Goal: Navigation & Orientation: Find specific page/section

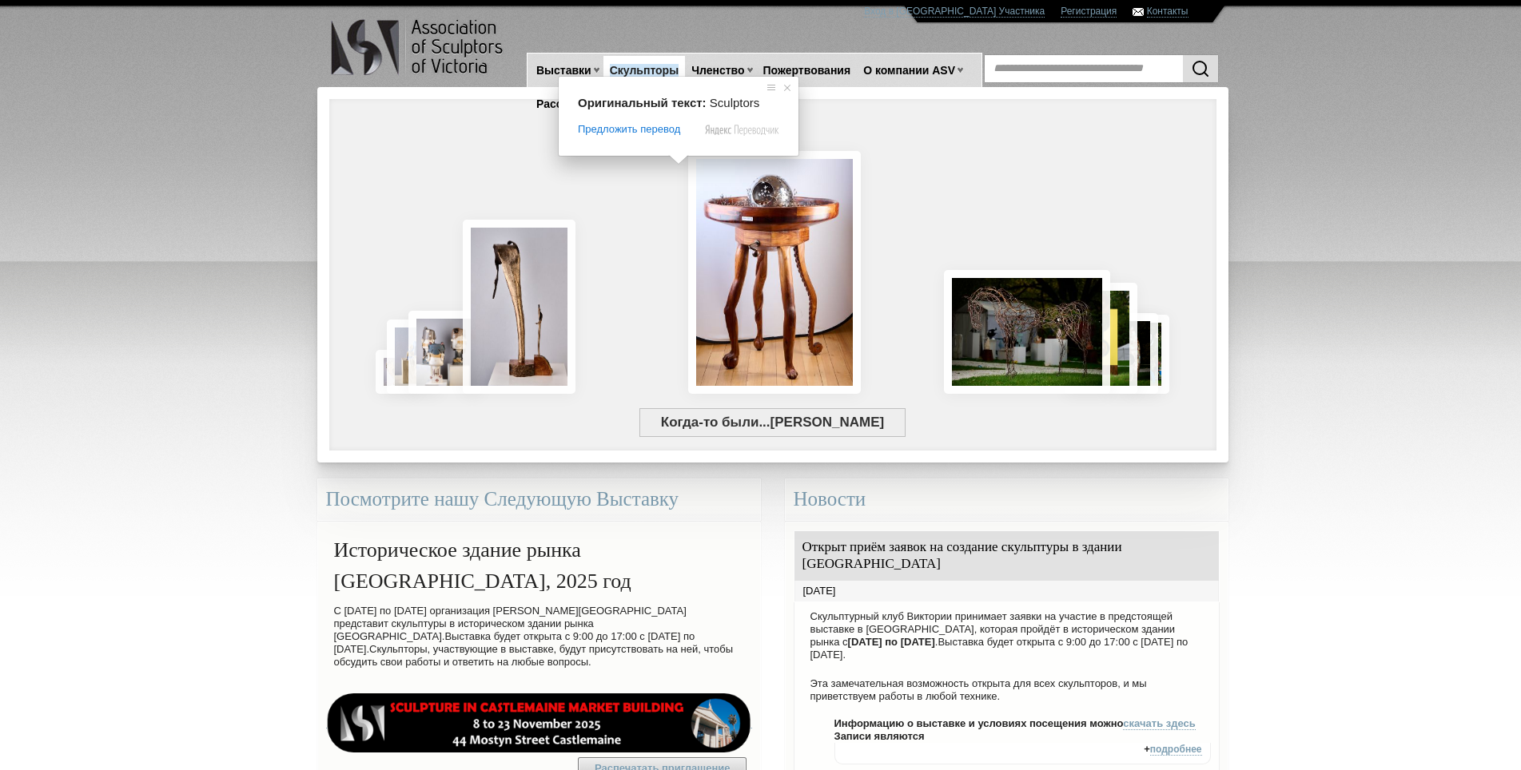
click at [651, 72] on ya-tr-span "Скульпторы" at bounding box center [644, 70] width 69 height 13
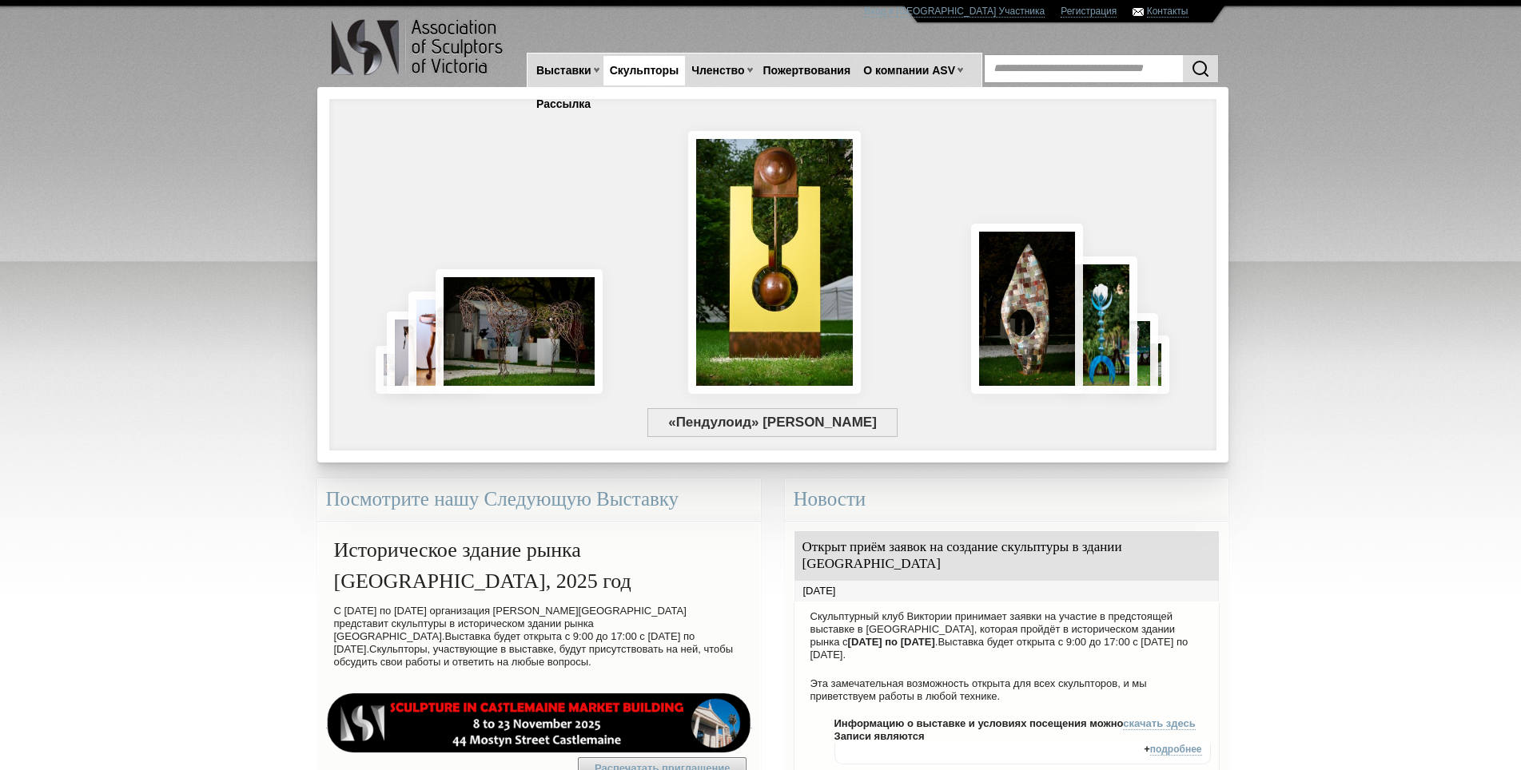
click at [645, 72] on ya-tr-span "Скульпторы" at bounding box center [644, 70] width 69 height 13
